Goal: Find specific fact: Find contact information

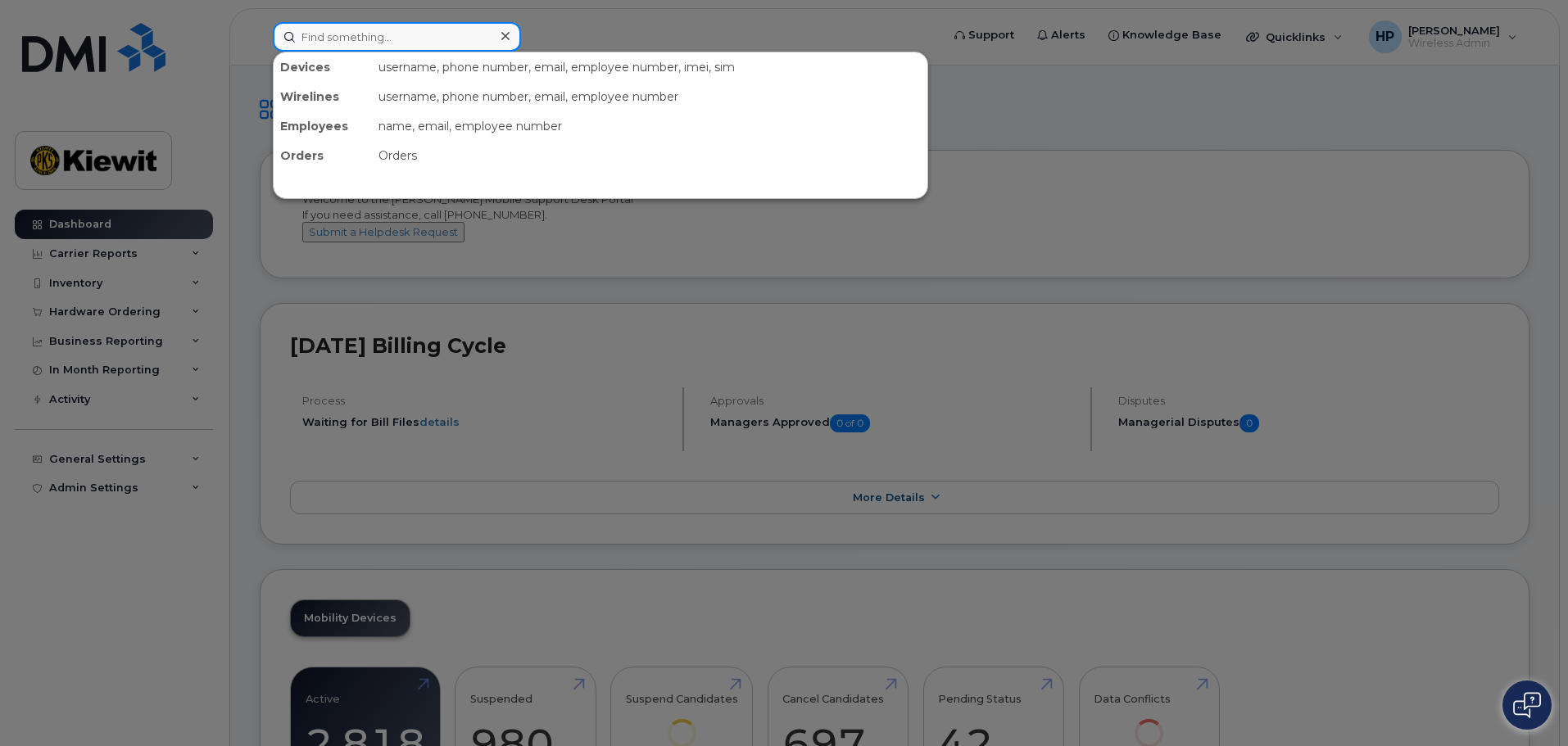
click at [399, 36] on input at bounding box center [396, 37] width 248 height 29
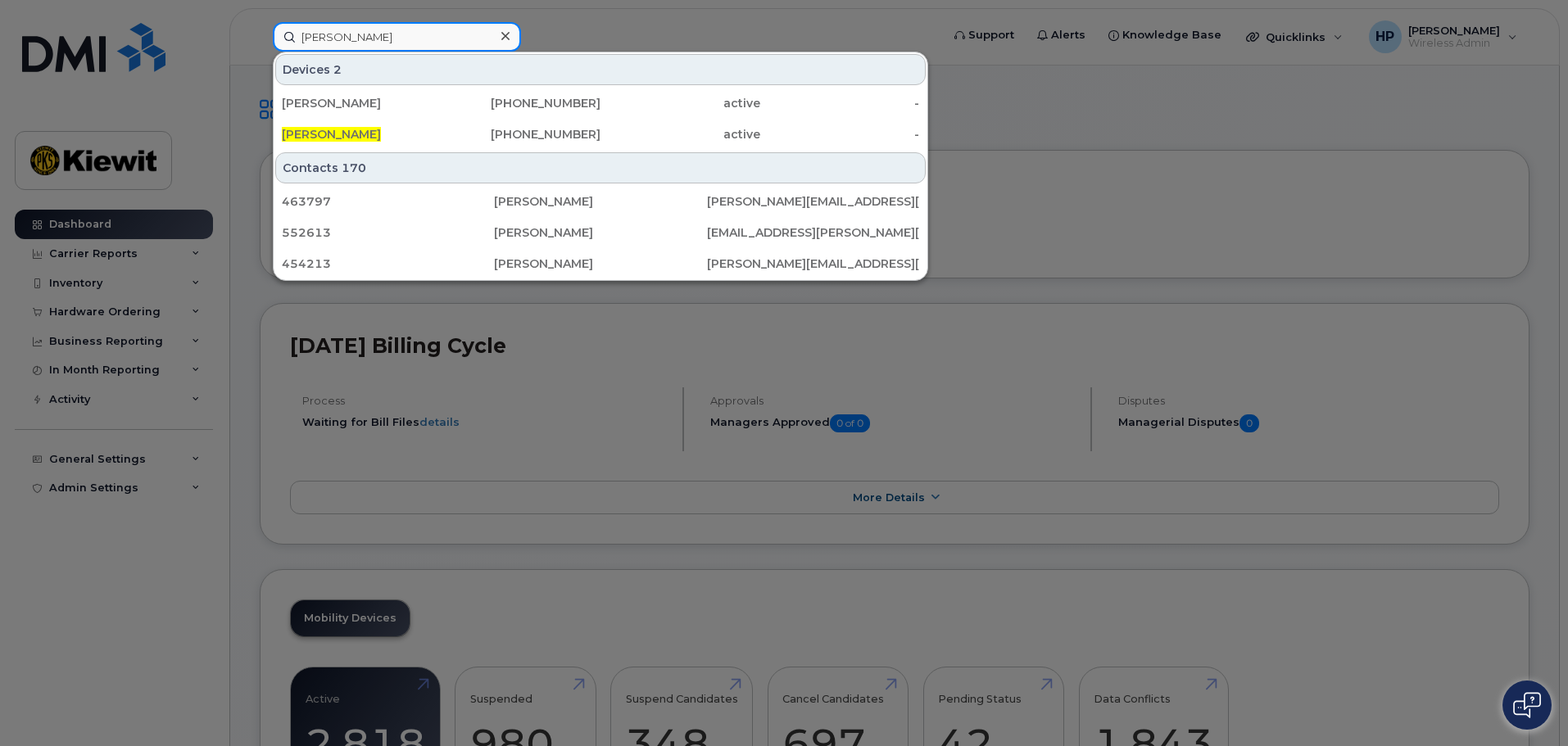
type input "[PERSON_NAME]"
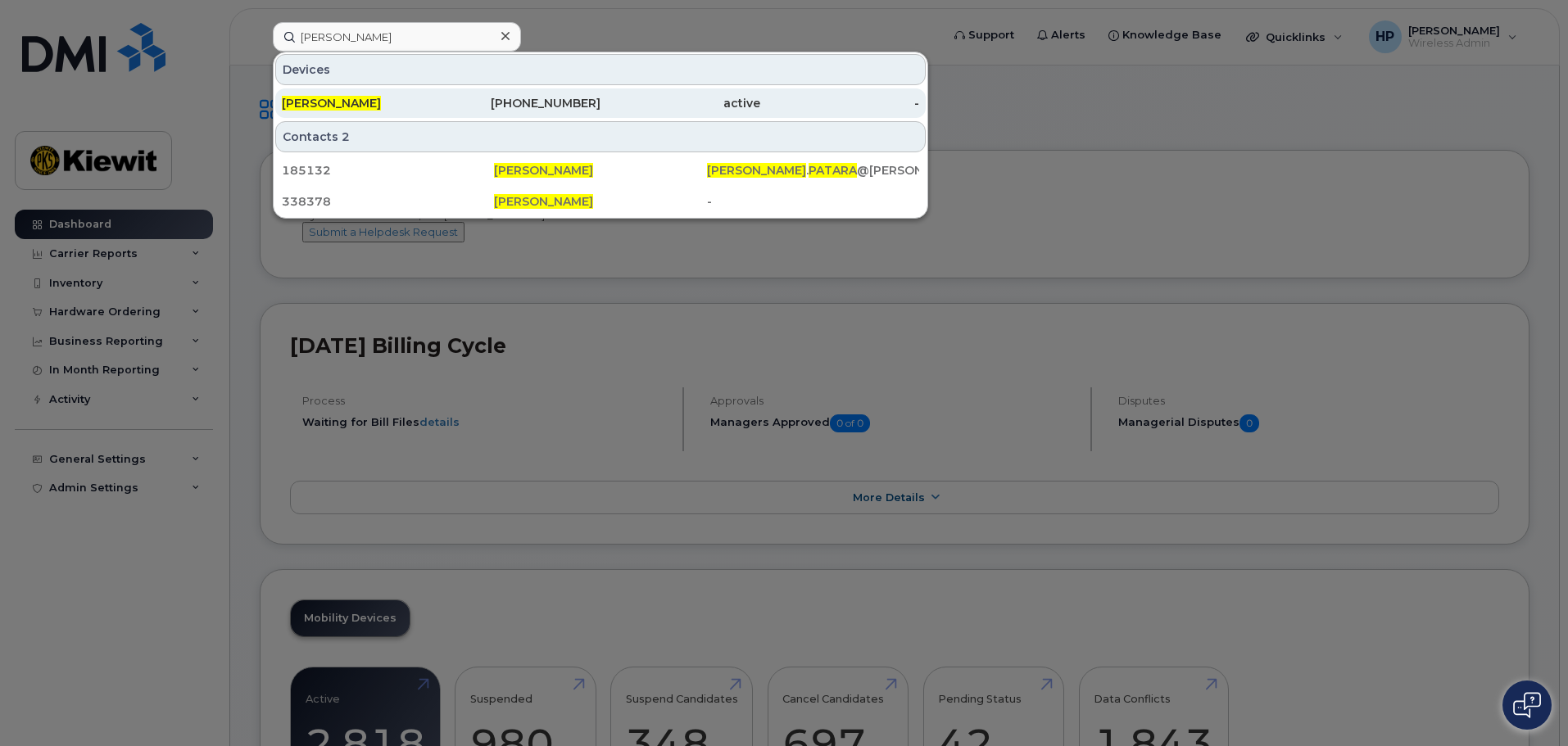
click at [517, 103] on div "[PHONE_NUMBER]" at bounding box center [521, 102] width 160 height 16
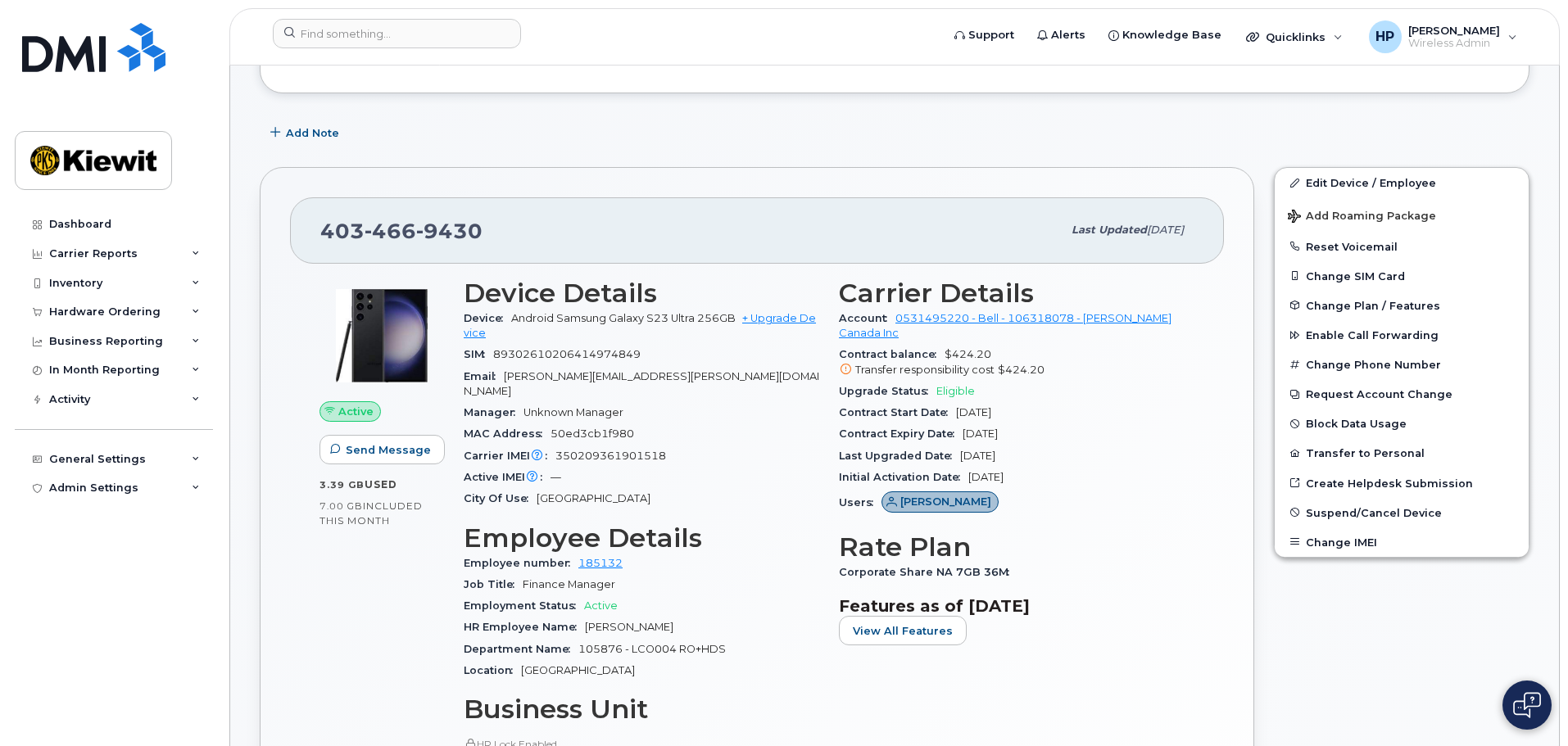
scroll to position [246, 0]
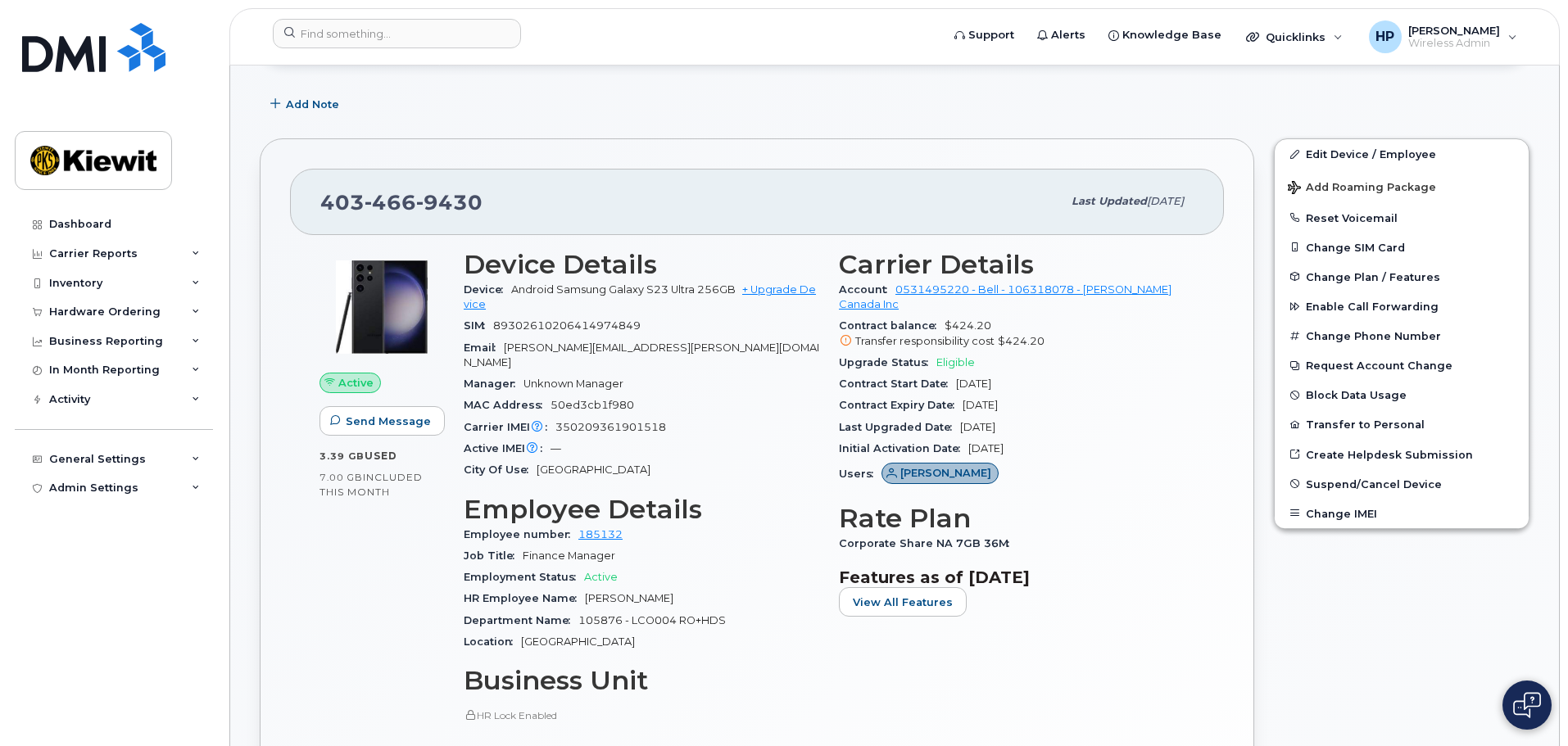
click at [1349, 631] on div "Edit Device / Employee Add Roaming Package Reset Voicemail Change SIM Card Chan…" at bounding box center [1401, 587] width 275 height 919
click at [1341, 622] on div "Edit Device / Employee Add Roaming Package Reset Voicemail Change SIM Card Chan…" at bounding box center [1401, 587] width 275 height 919
click at [1356, 628] on div "Edit Device / Employee Add Roaming Package Reset Voicemail Change SIM Card Chan…" at bounding box center [1401, 587] width 275 height 919
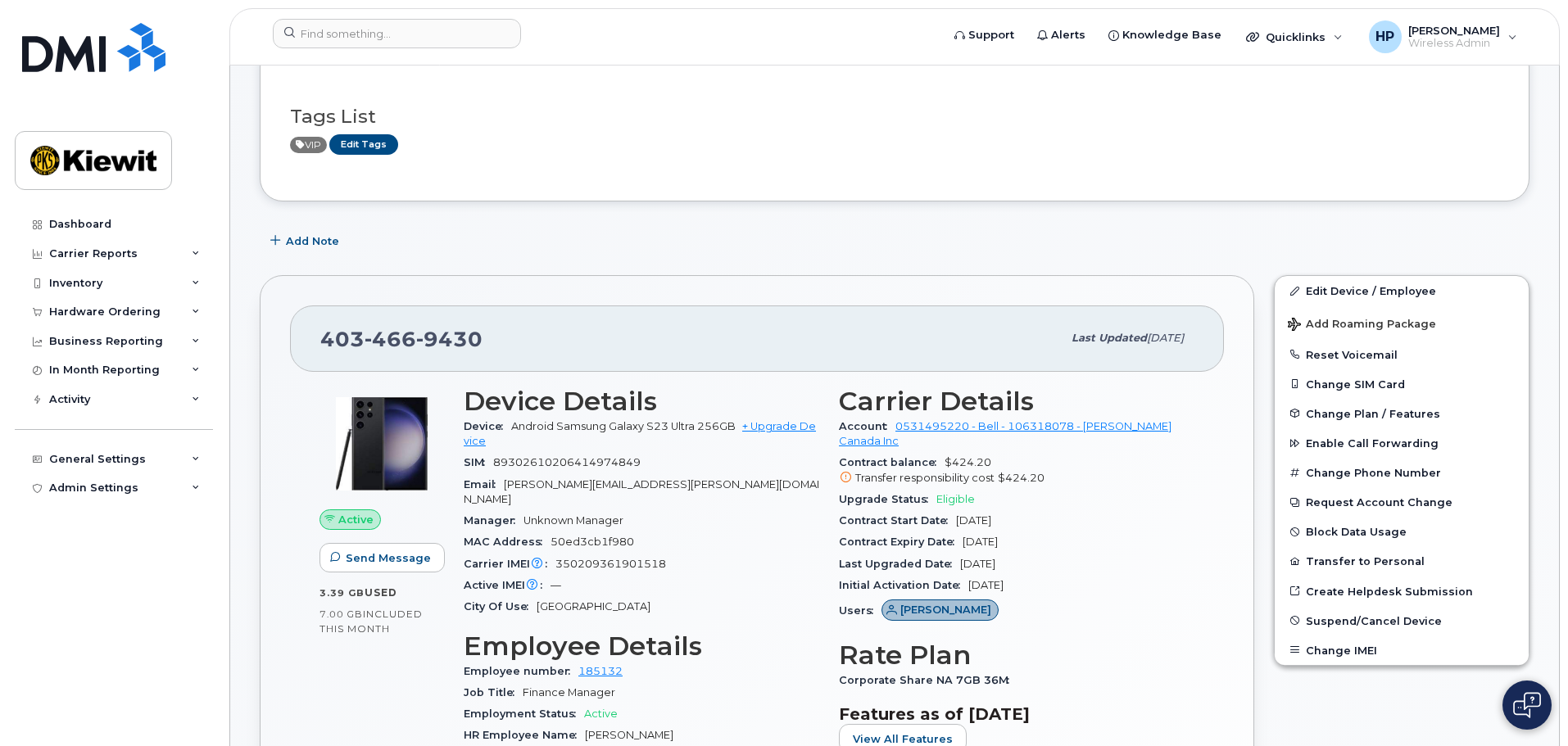
scroll to position [82, 0]
